Goal: Information Seeking & Learning: Learn about a topic

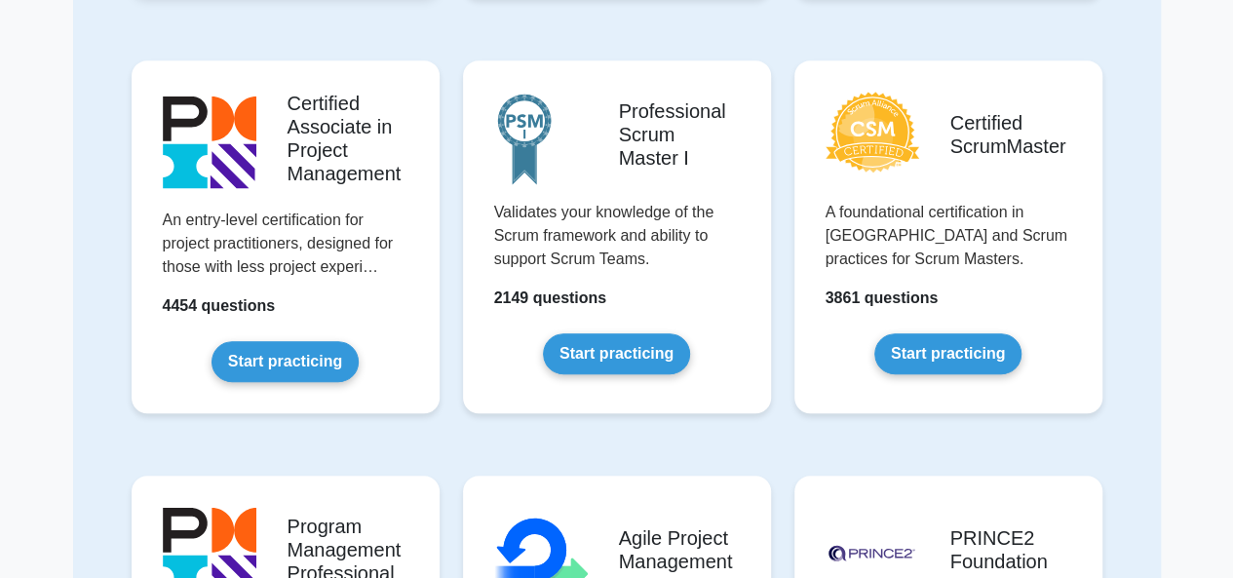
scroll to position [633, 0]
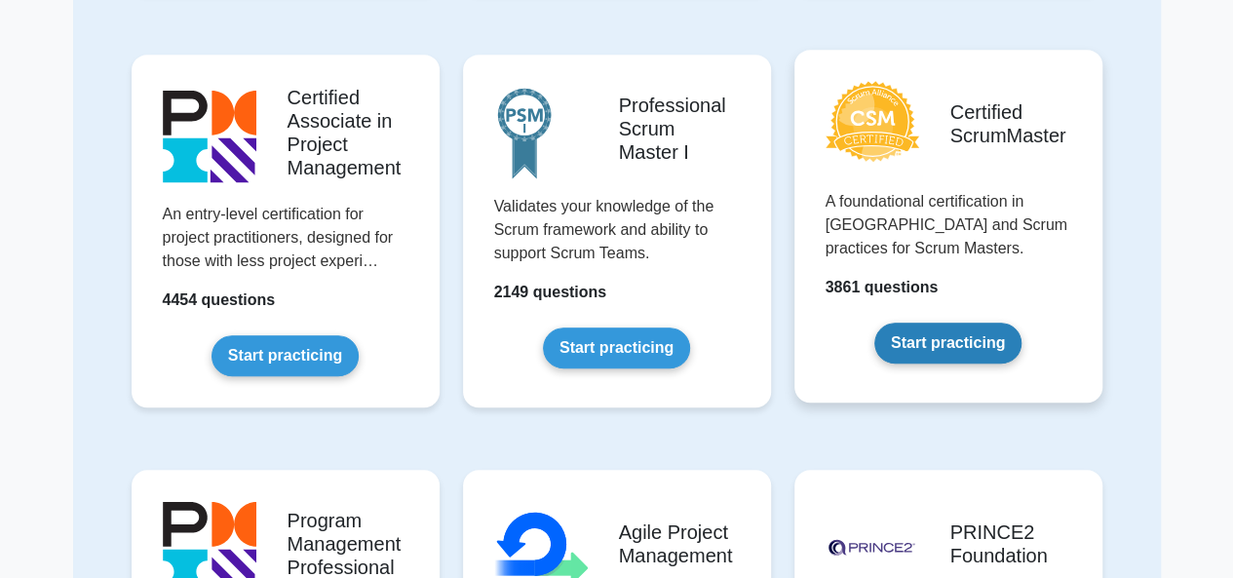
click at [959, 338] on link "Start practicing" at bounding box center [947, 343] width 147 height 41
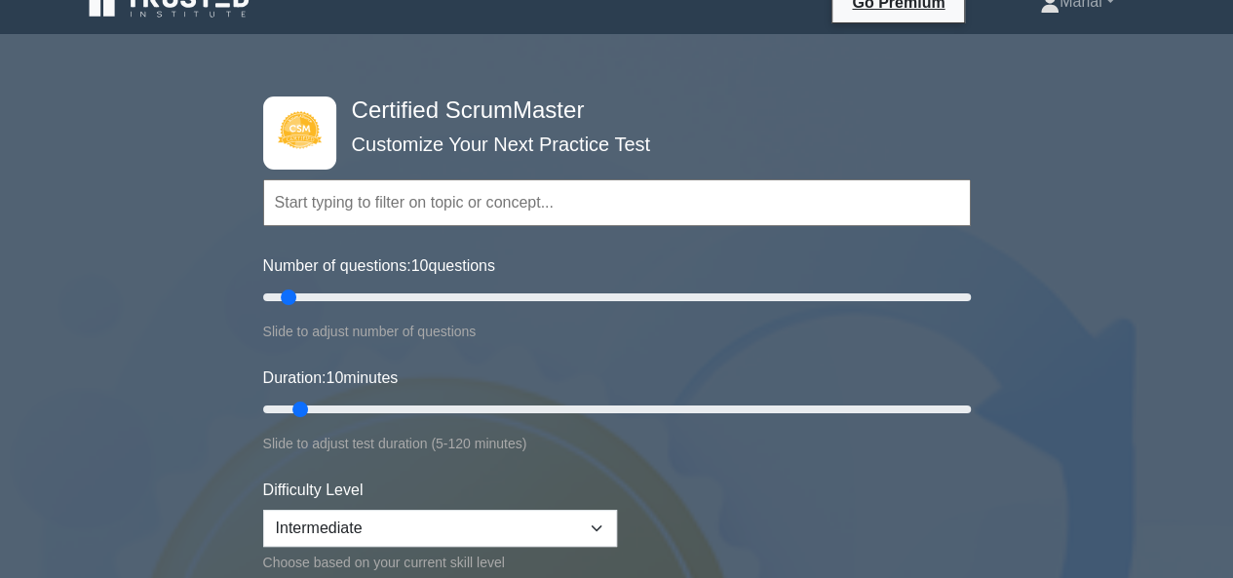
scroll to position [45, 0]
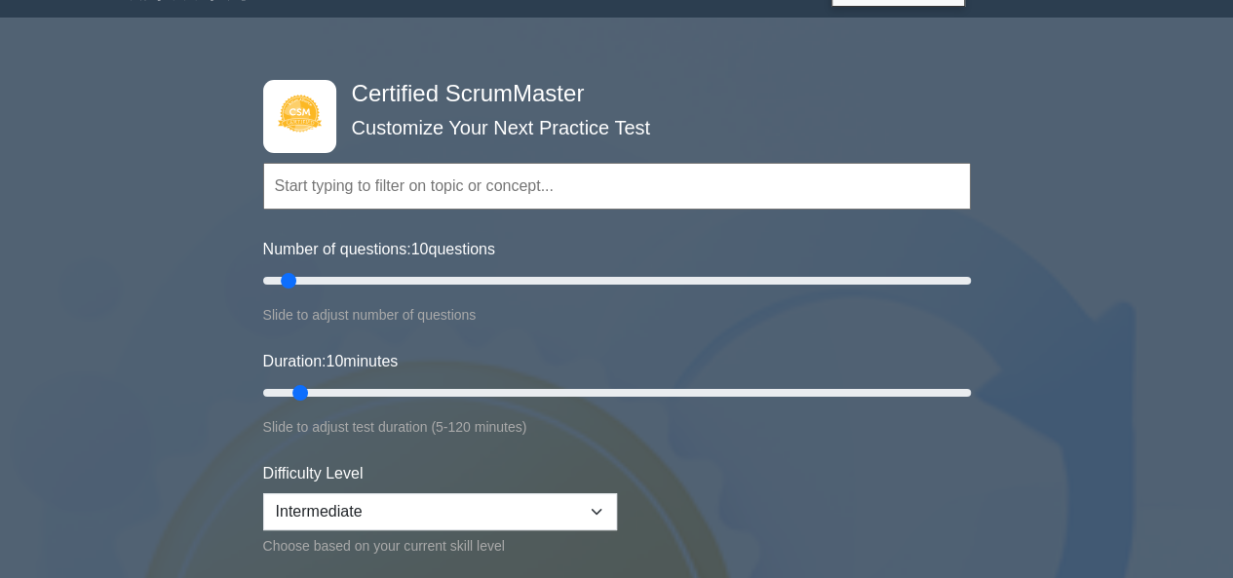
click at [550, 192] on input "text" at bounding box center [617, 186] width 708 height 47
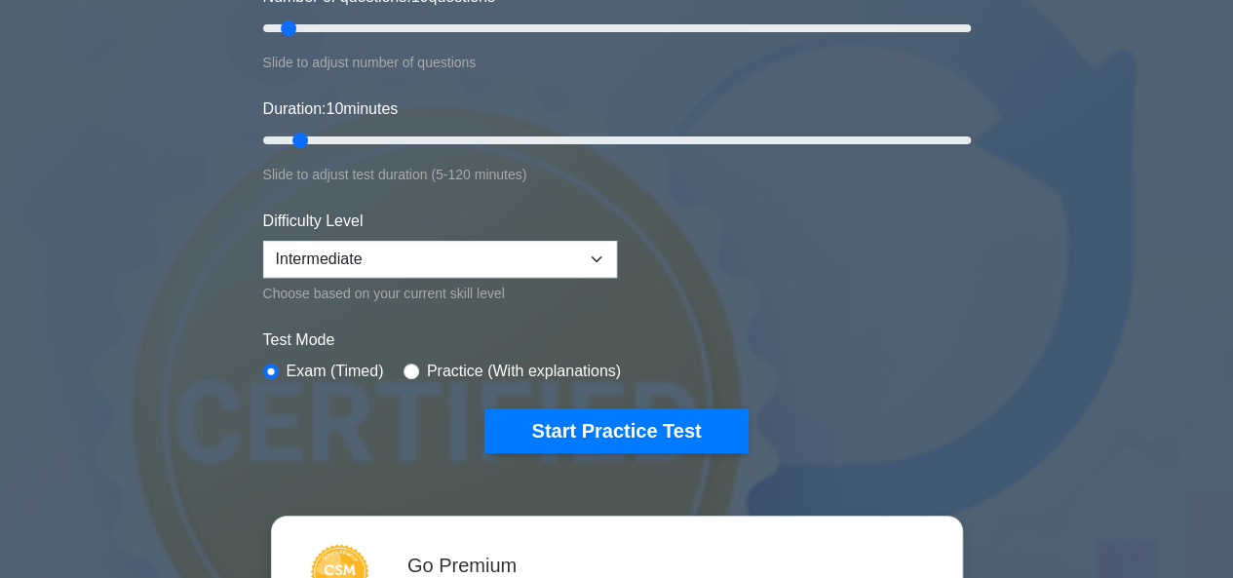
scroll to position [308, 0]
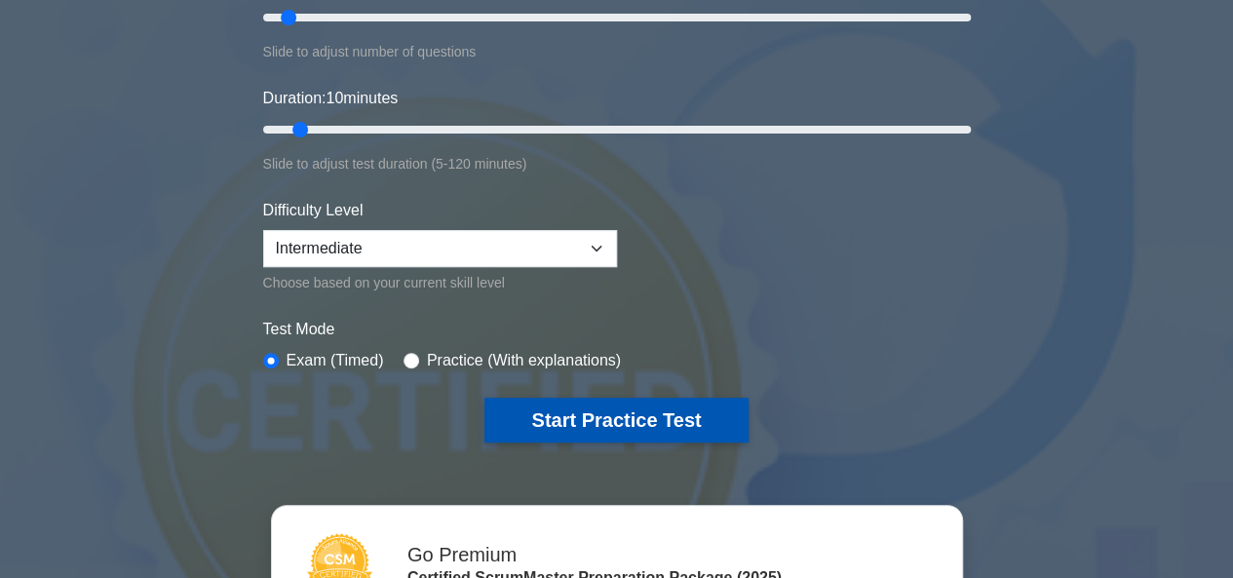
click at [632, 410] on button "Start Practice Test" at bounding box center [615, 420] width 263 height 45
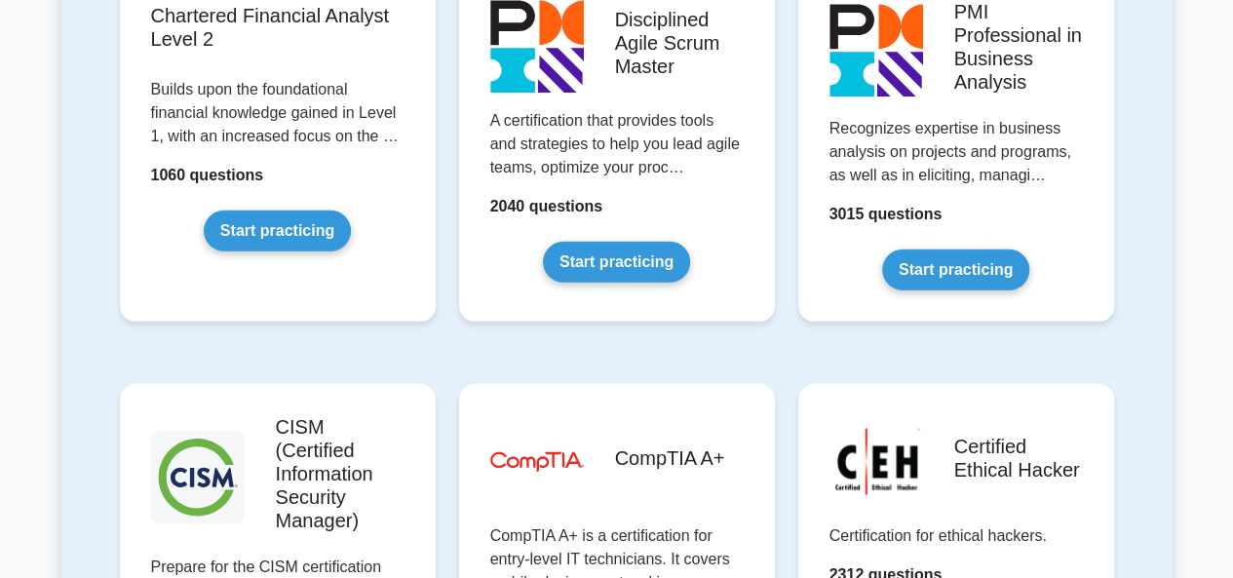
scroll to position [2996, 0]
